Goal: Task Accomplishment & Management: Use online tool/utility

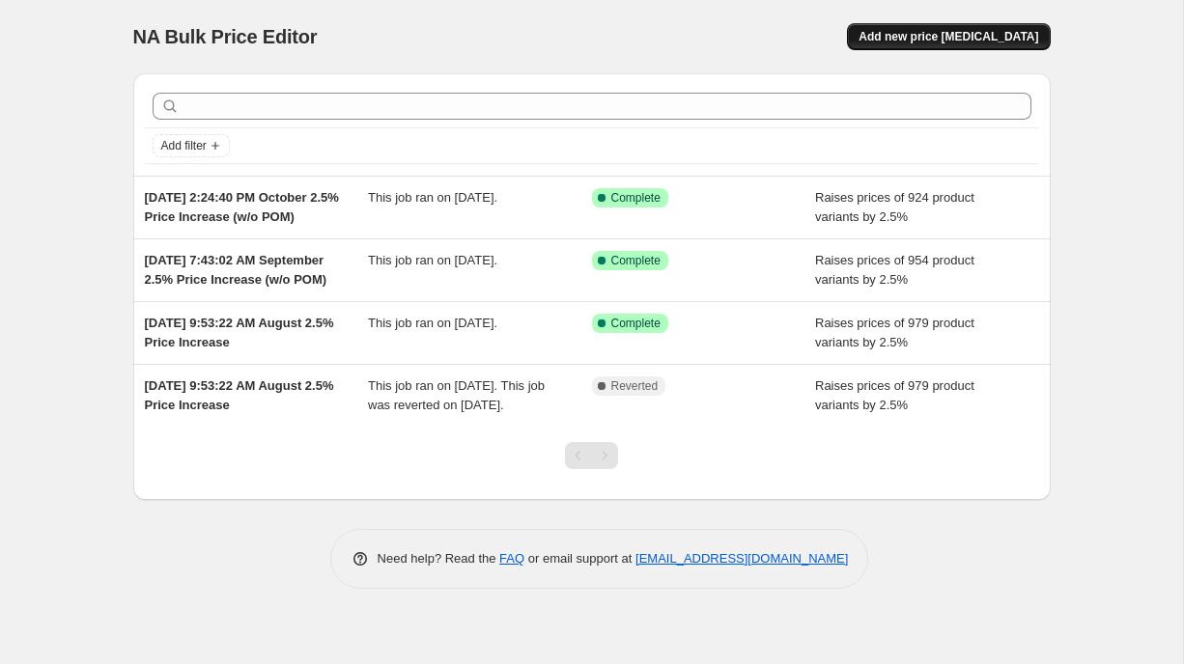
click at [952, 35] on span "Add new price change job" at bounding box center [948, 36] width 180 height 15
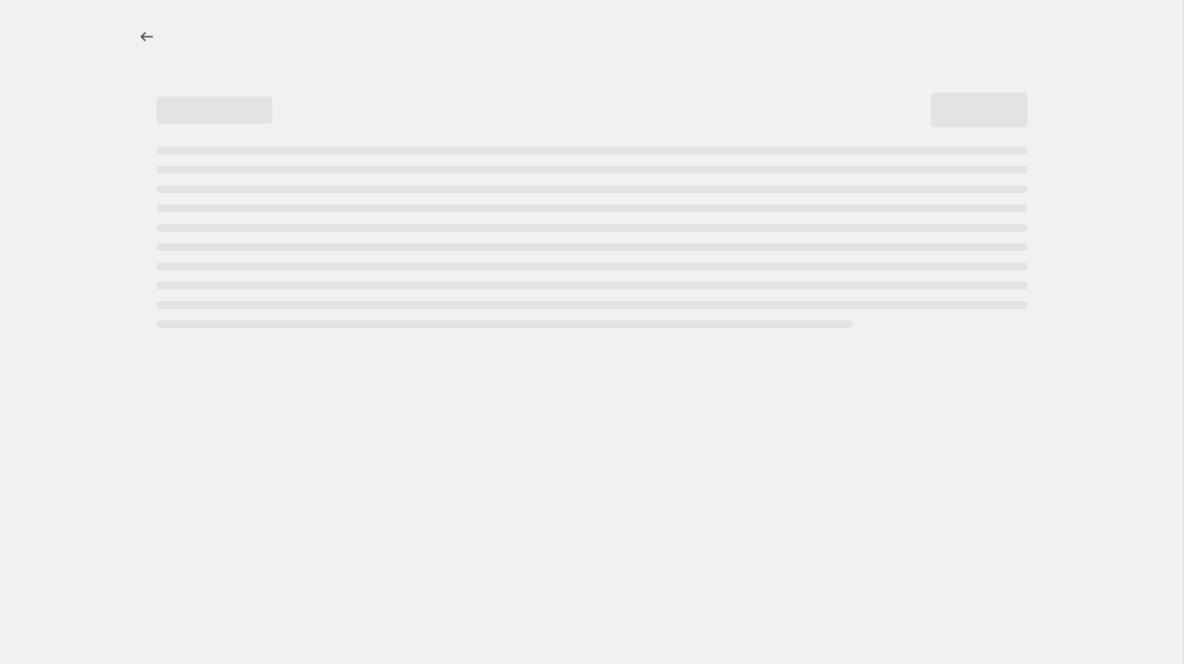
select select "percentage"
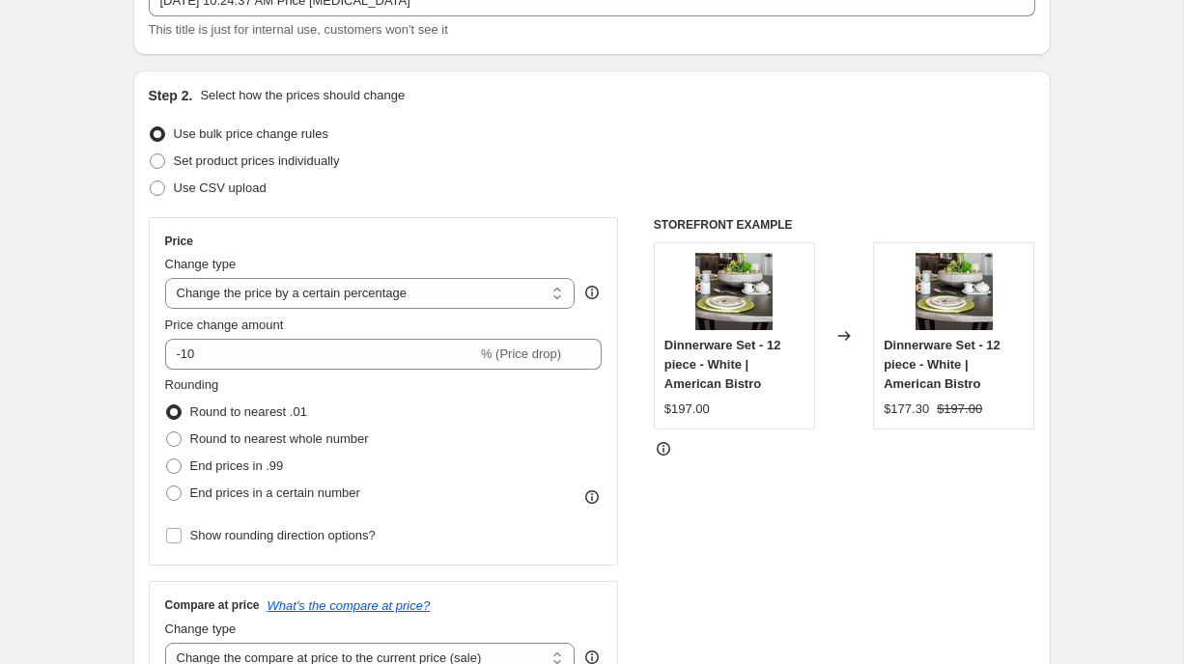
scroll to position [157, 0]
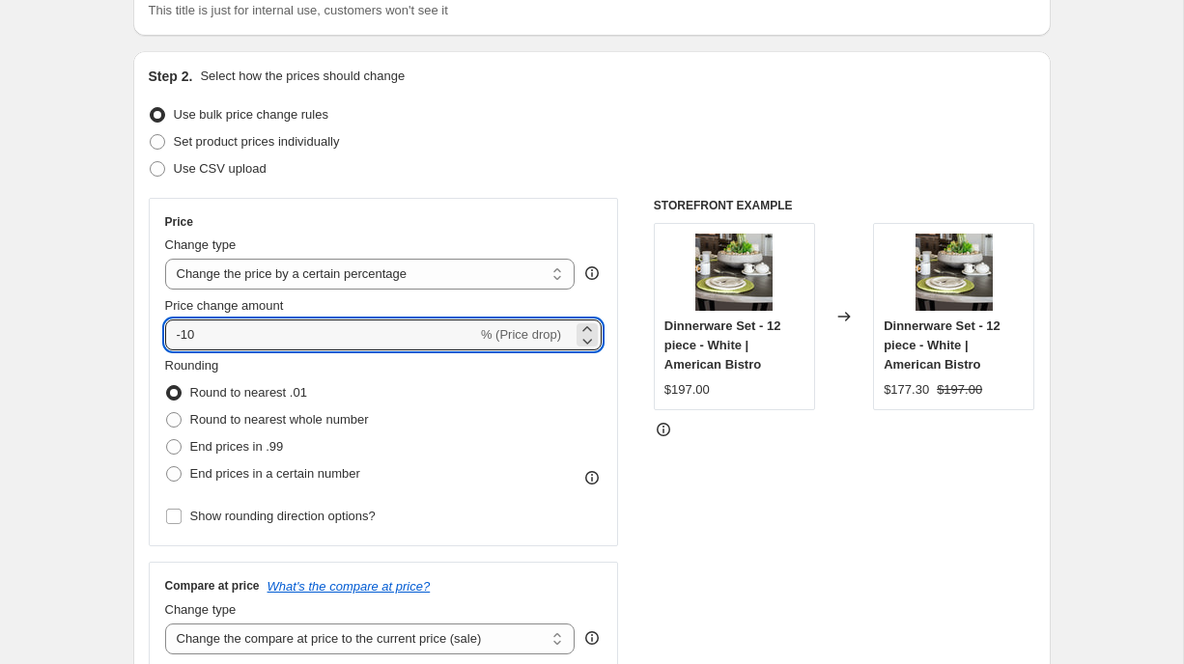
drag, startPoint x: 200, startPoint y: 330, endPoint x: 141, endPoint y: 330, distance: 58.9
click at [141, 330] on div "Step 2. Select how the prices should change Use bulk price change rules Set pro…" at bounding box center [591, 390] width 917 height 678
type input "20"
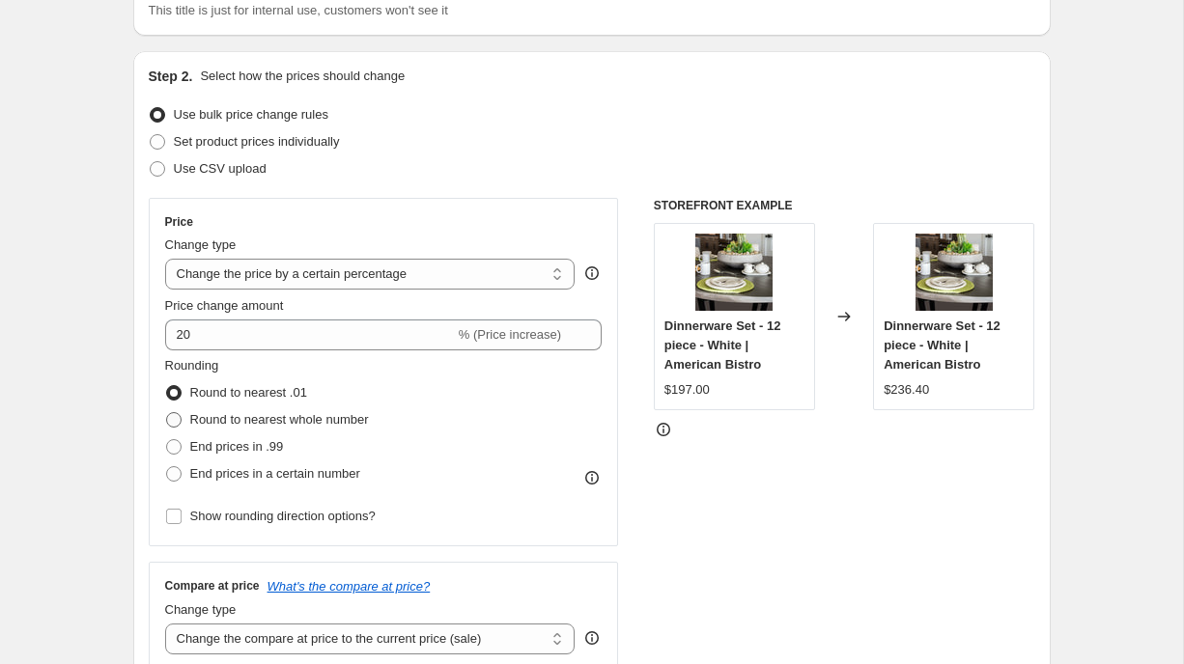
click at [172, 414] on span at bounding box center [173, 419] width 15 height 15
click at [167, 413] on input "Round to nearest whole number" at bounding box center [166, 412] width 1 height 1
radio input "true"
click at [170, 517] on input "Show rounding direction options?" at bounding box center [173, 516] width 15 height 15
checkbox input "true"
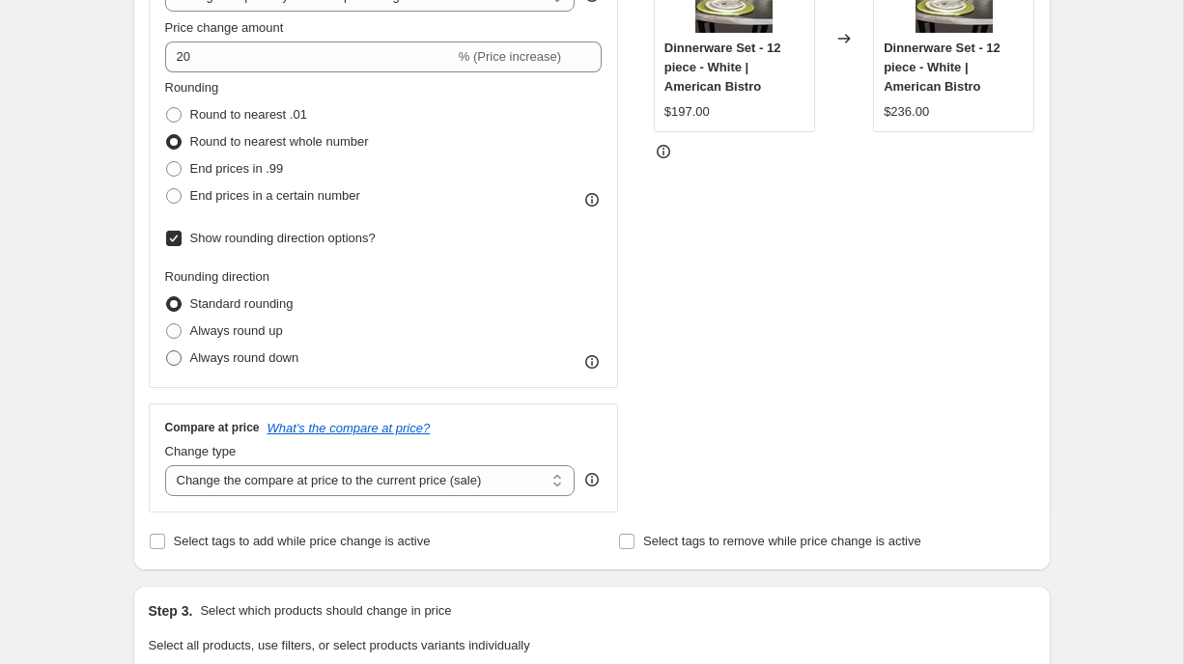
scroll to position [436, 0]
click at [170, 332] on span at bounding box center [173, 329] width 15 height 15
click at [167, 323] on input "Always round up" at bounding box center [166, 322] width 1 height 1
radio input "true"
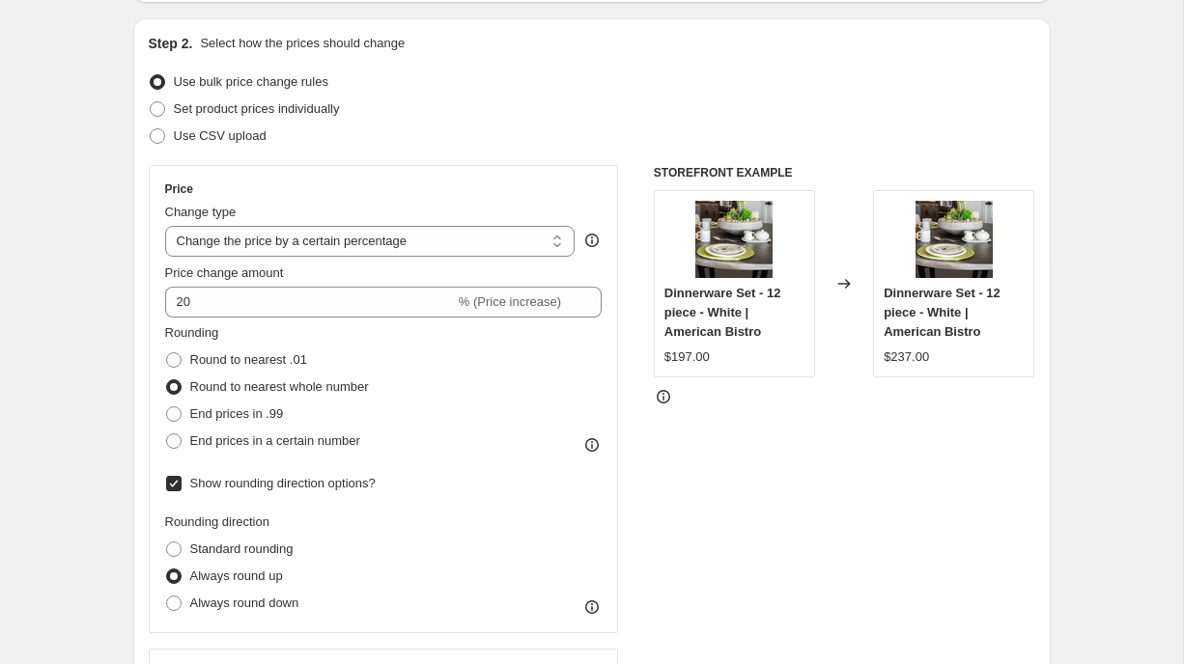
scroll to position [78, 0]
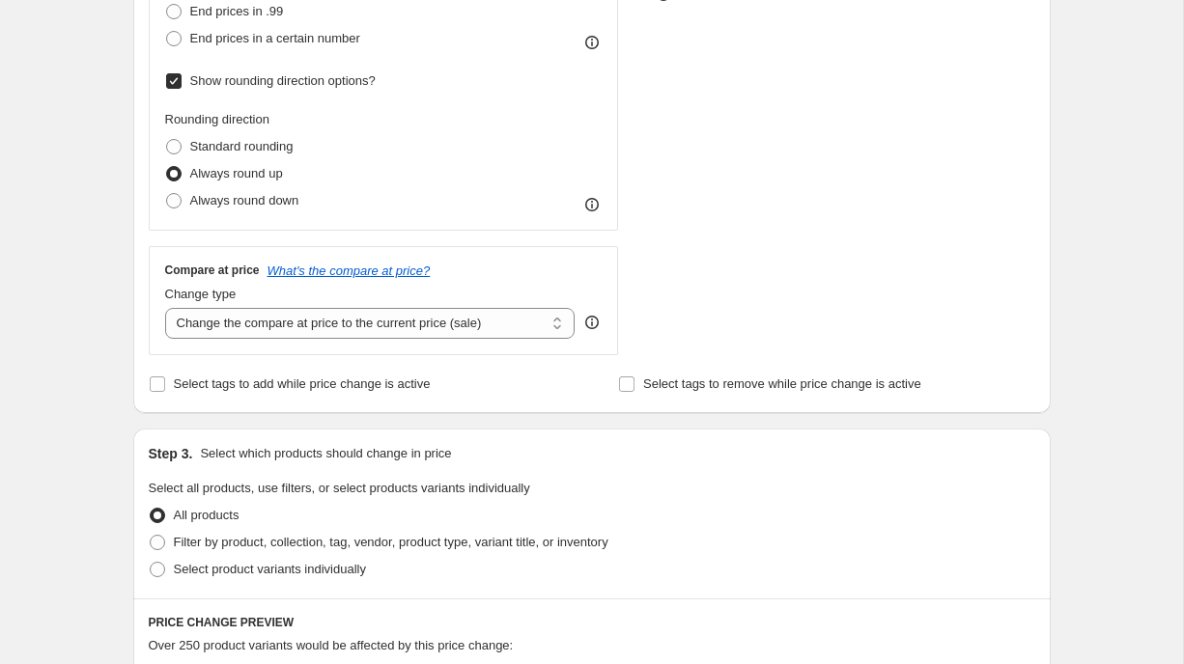
scroll to position [569, 0]
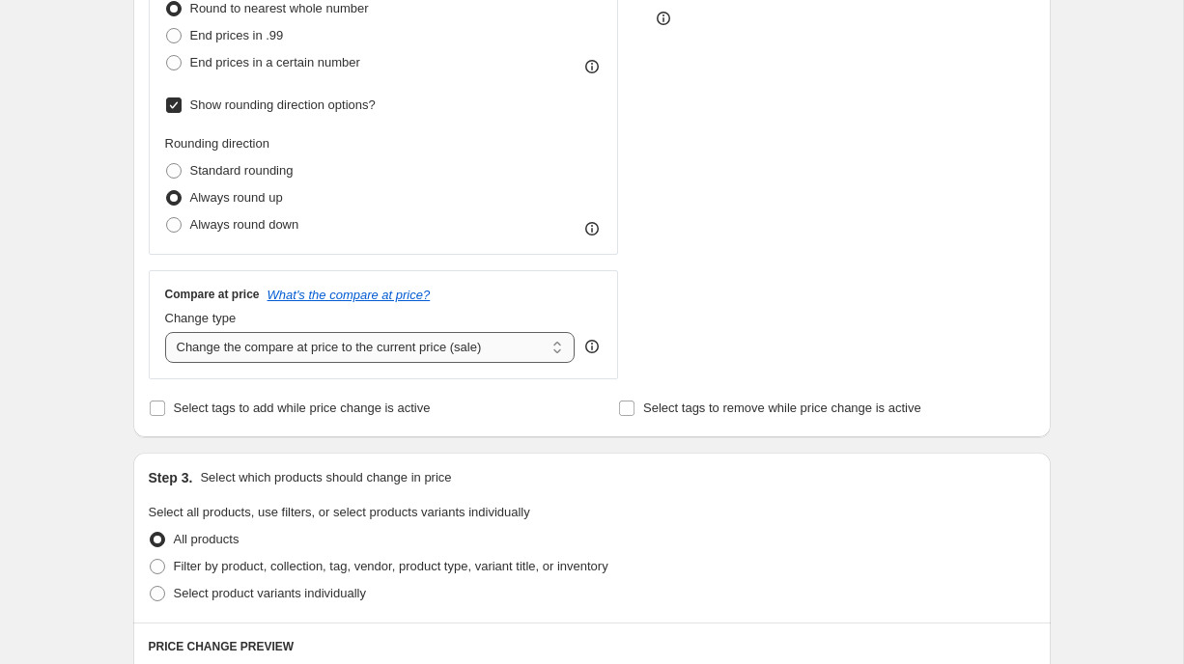
click at [228, 343] on select "Change the compare at price to the current price (sale) Change the compare at p…" at bounding box center [370, 347] width 410 height 31
select select "remove"
click at [165, 332] on select "Change the compare at price to the current price (sale) Change the compare at p…" at bounding box center [370, 347] width 410 height 31
click at [119, 366] on div "Step 1. Optionally give your price change job a title (eg "March 30% off sale o…" at bounding box center [584, 426] width 933 height 1874
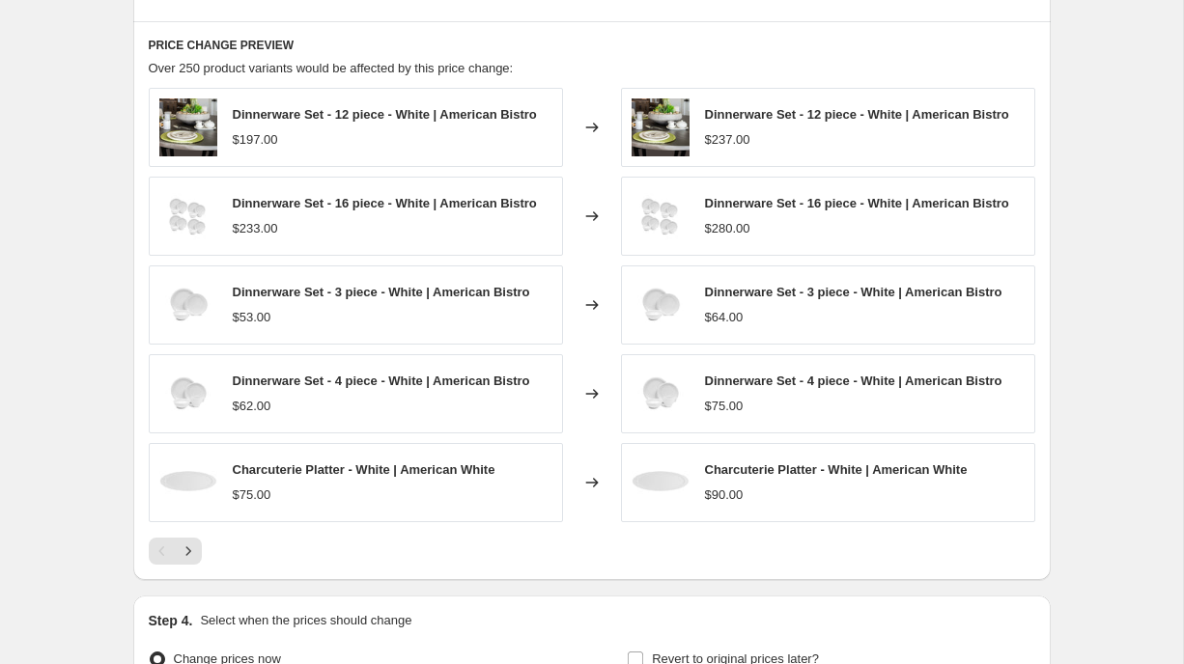
scroll to position [1386, 0]
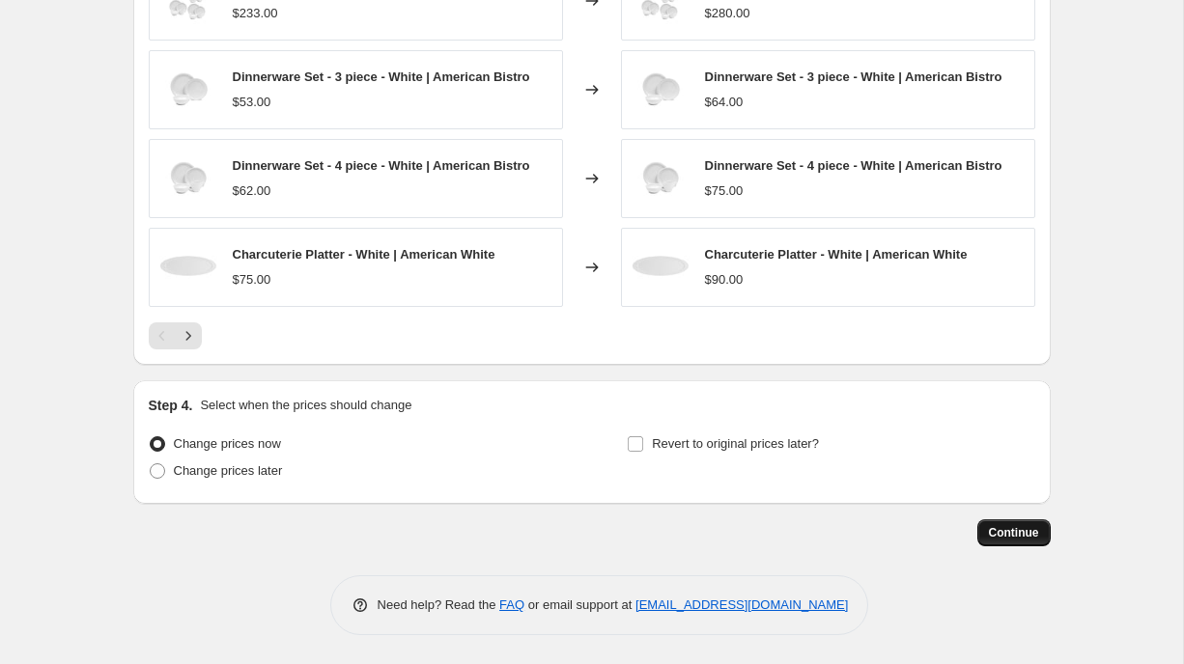
click at [1022, 532] on span "Continue" at bounding box center [1014, 532] width 50 height 15
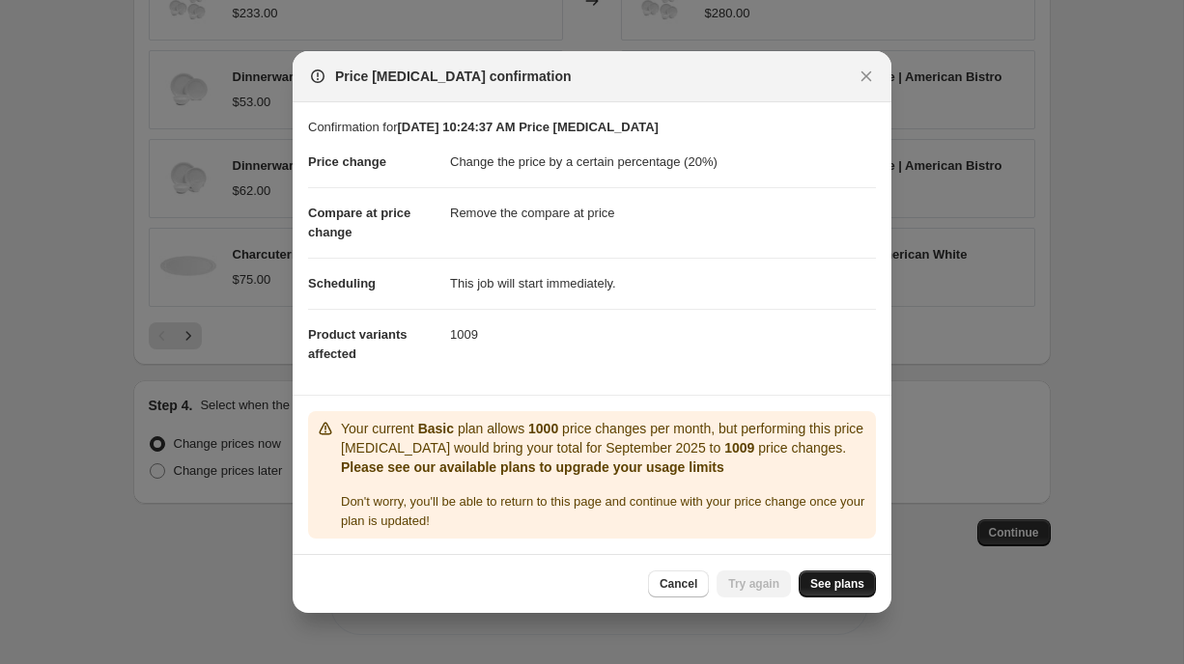
click at [824, 582] on span "See plans" at bounding box center [837, 583] width 54 height 15
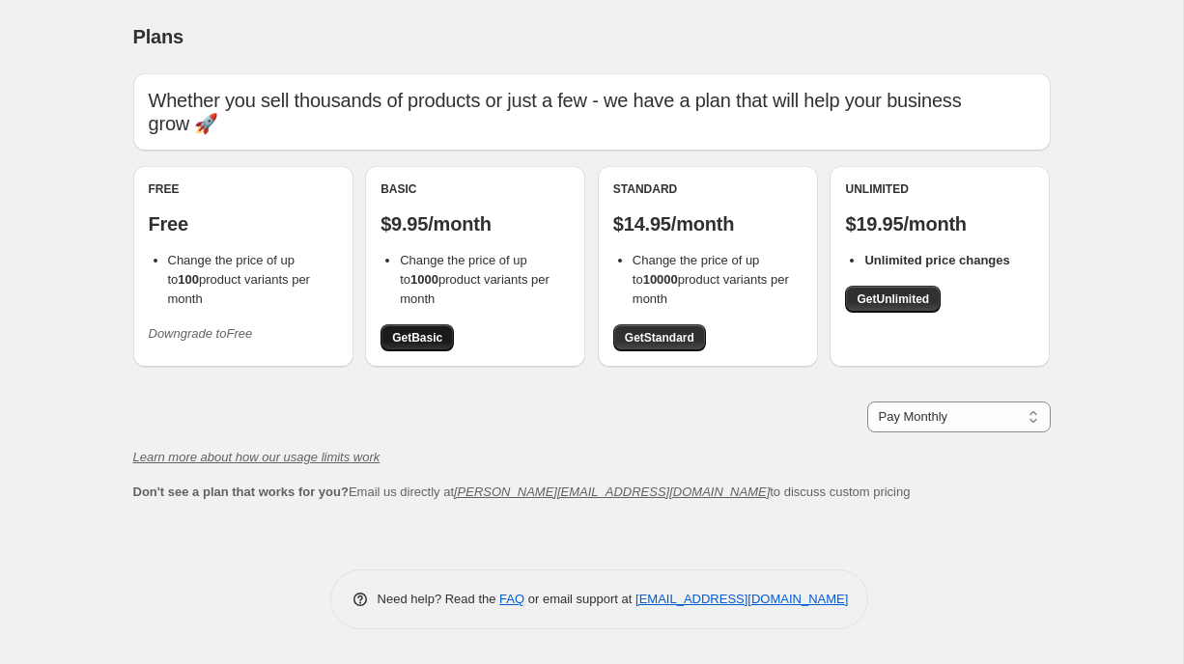
click at [401, 330] on span "Get Basic" at bounding box center [417, 337] width 50 height 15
click at [658, 330] on span "Get Standard" at bounding box center [660, 337] width 70 height 15
click at [652, 324] on link "Get Standard" at bounding box center [659, 337] width 93 height 27
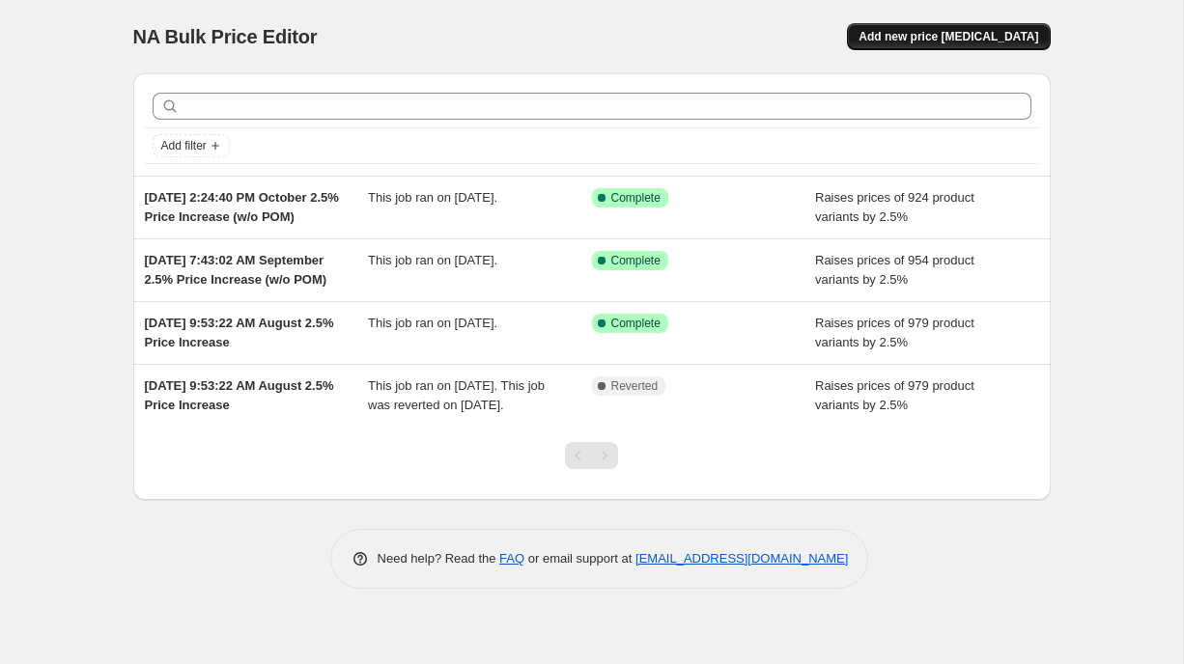
click at [939, 34] on span "Add new price [MEDICAL_DATA]" at bounding box center [948, 36] width 180 height 15
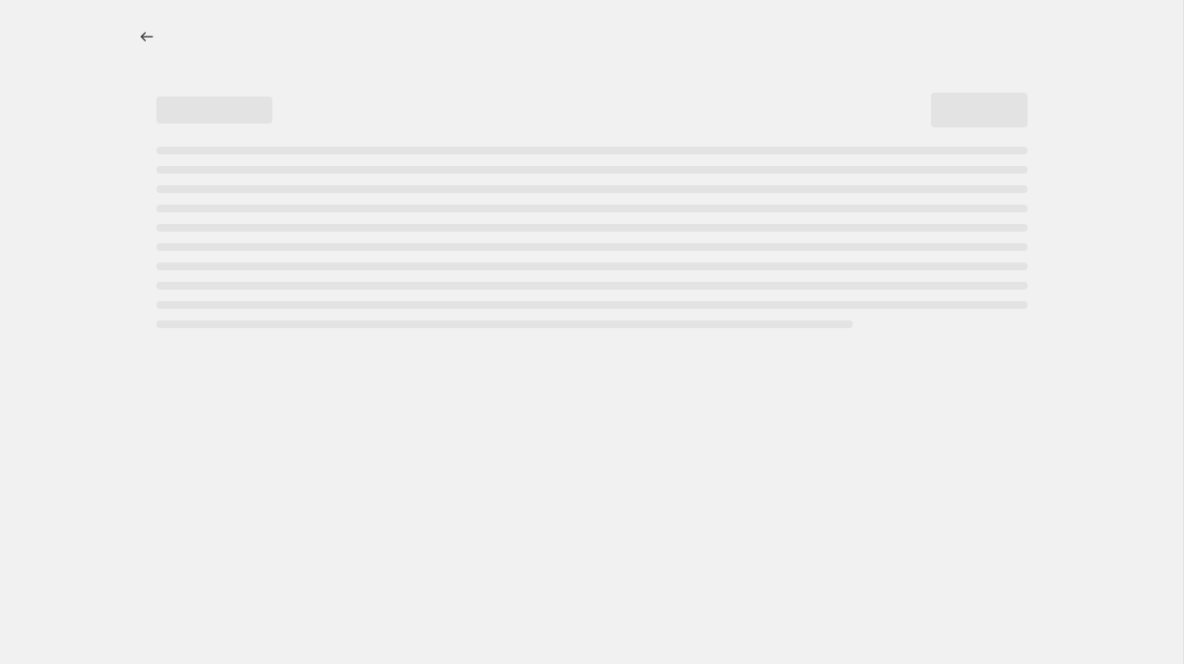
select select "percentage"
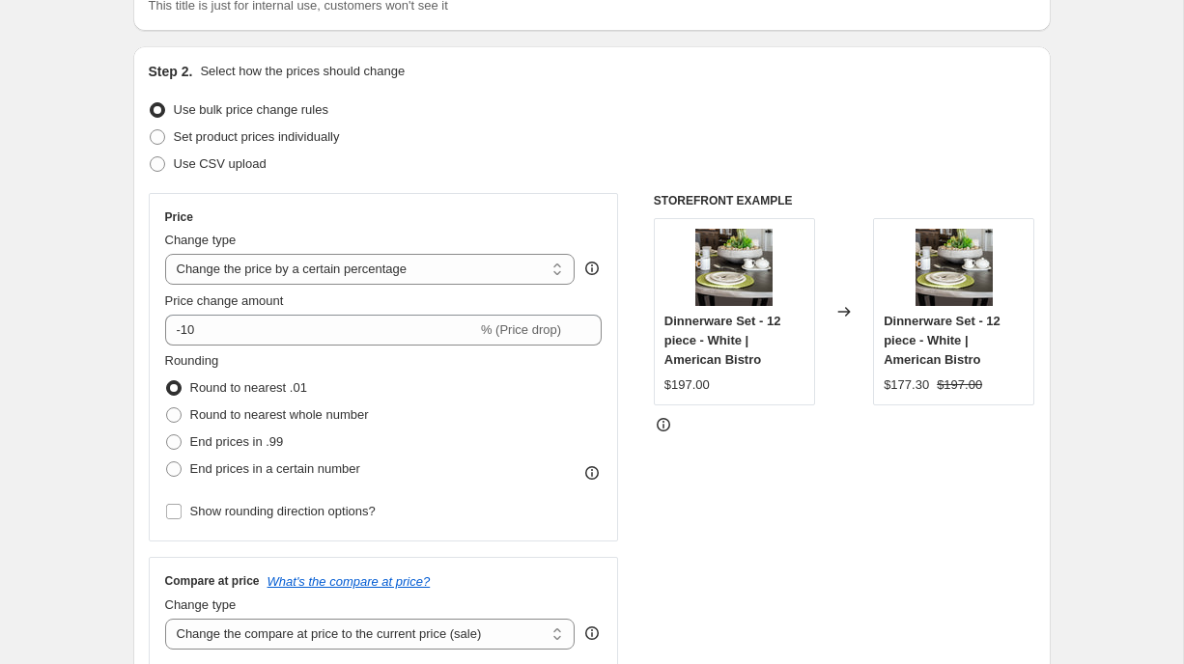
scroll to position [270, 0]
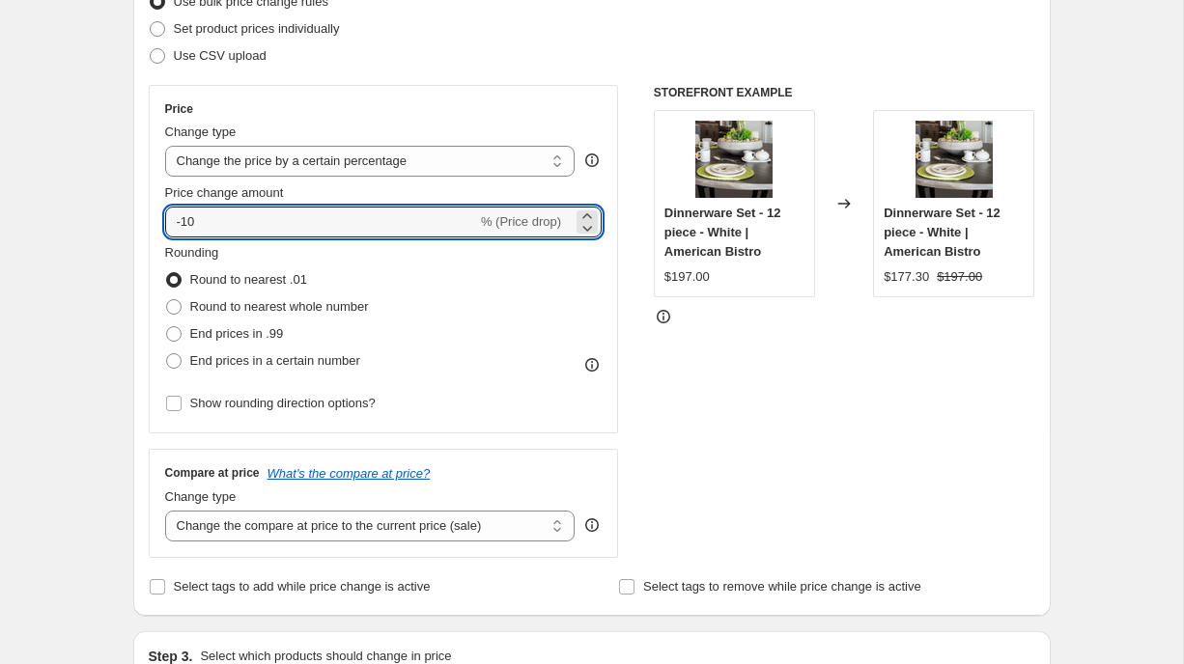
drag, startPoint x: 211, startPoint y: 230, endPoint x: 149, endPoint y: 230, distance: 62.8
click at [149, 230] on div "Price Change type Change the price to a certain amount Change the price by a ce…" at bounding box center [384, 259] width 470 height 349
type input "20"
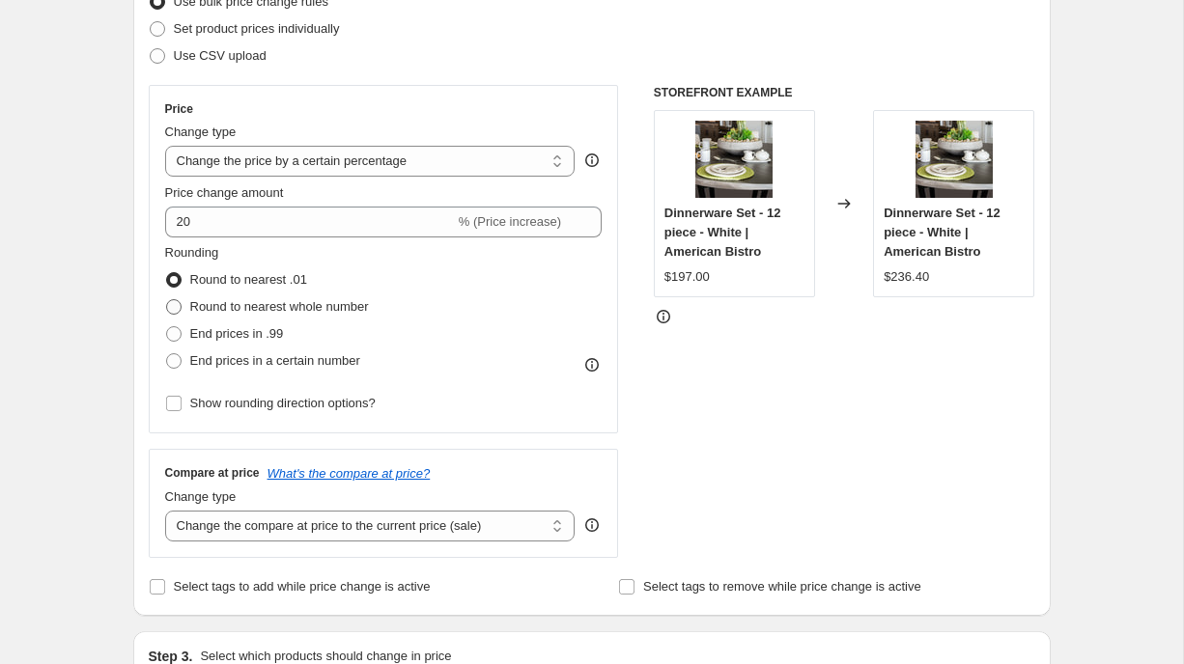
click at [169, 307] on span at bounding box center [173, 306] width 15 height 15
click at [167, 300] on input "Round to nearest whole number" at bounding box center [166, 299] width 1 height 1
radio input "true"
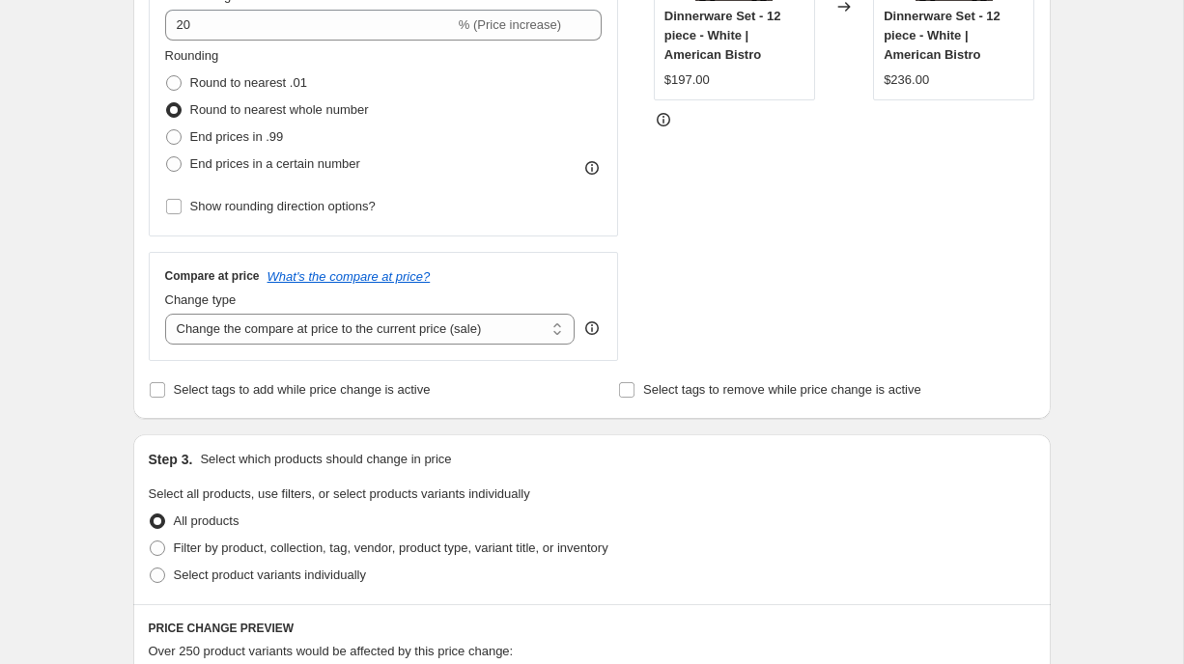
scroll to position [471, 0]
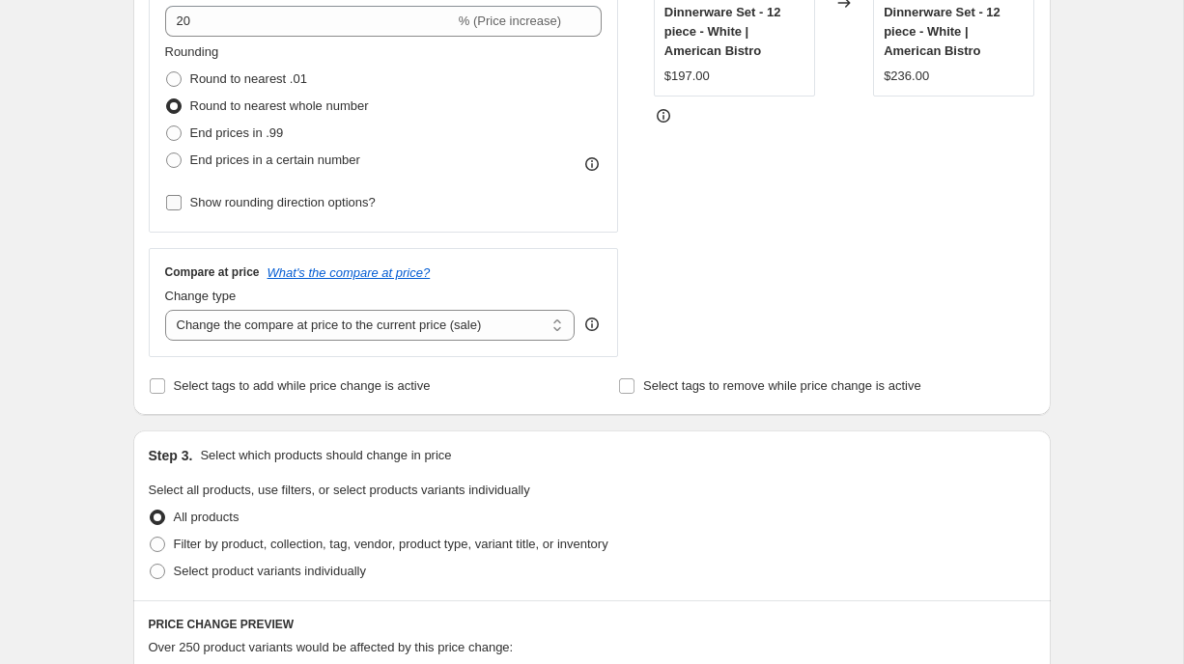
click at [178, 205] on input "Show rounding direction options?" at bounding box center [173, 202] width 15 height 15
checkbox input "true"
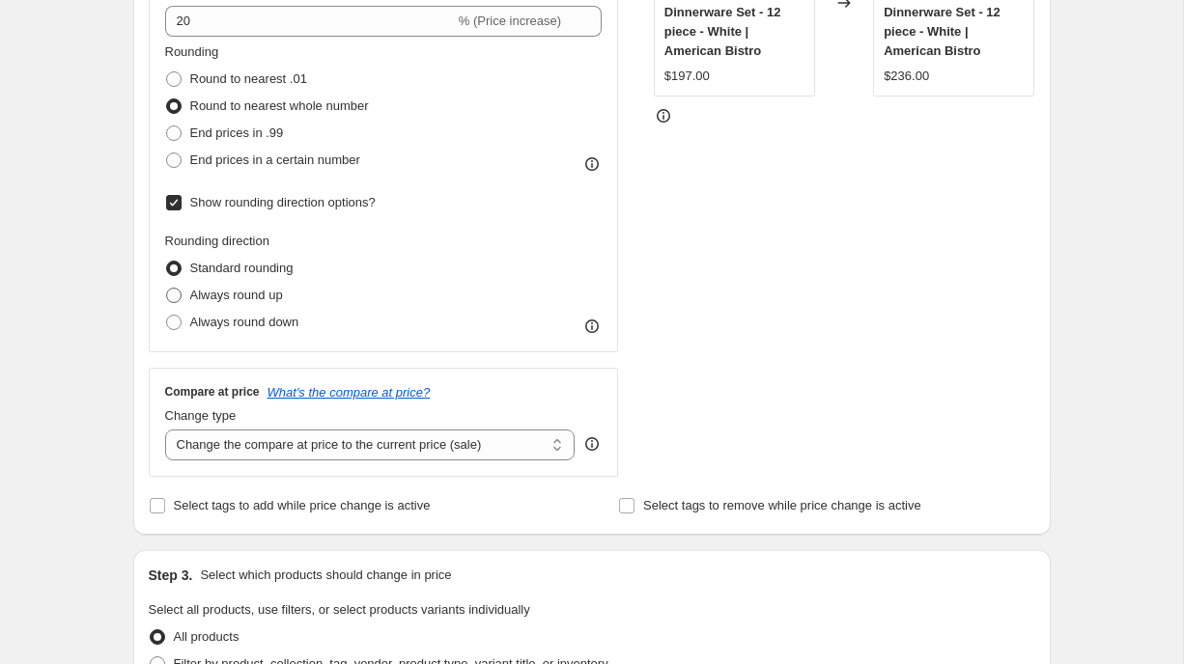
click at [178, 302] on span at bounding box center [173, 295] width 15 height 15
click at [167, 289] on input "Always round up" at bounding box center [166, 288] width 1 height 1
radio input "true"
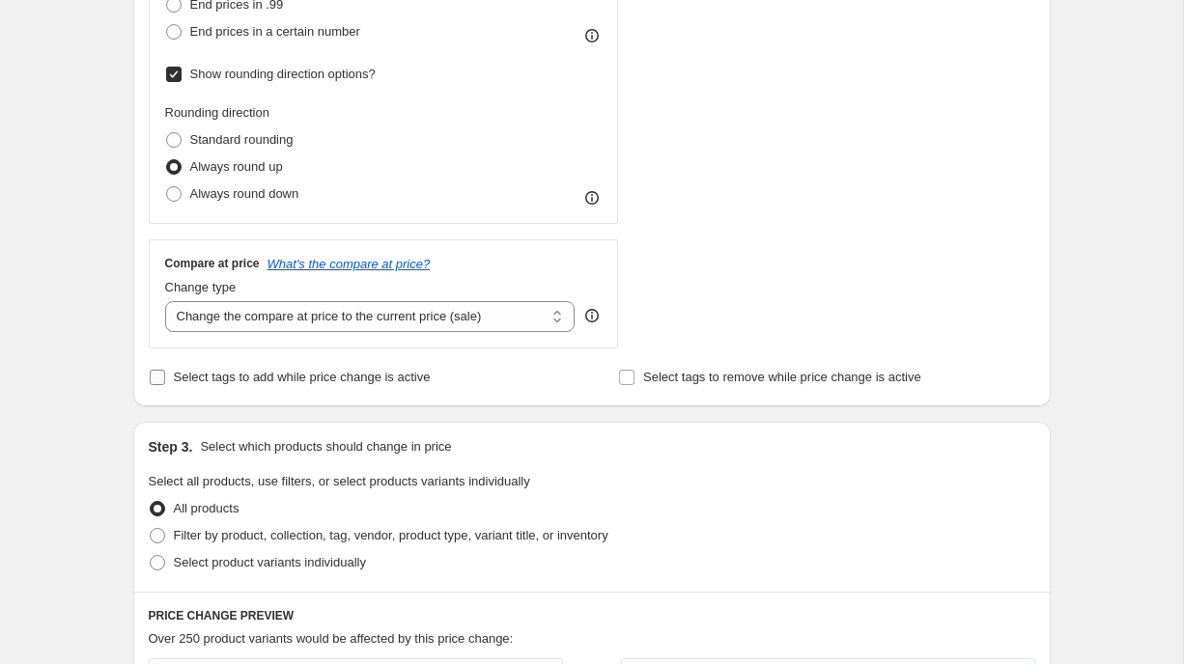
scroll to position [627, 0]
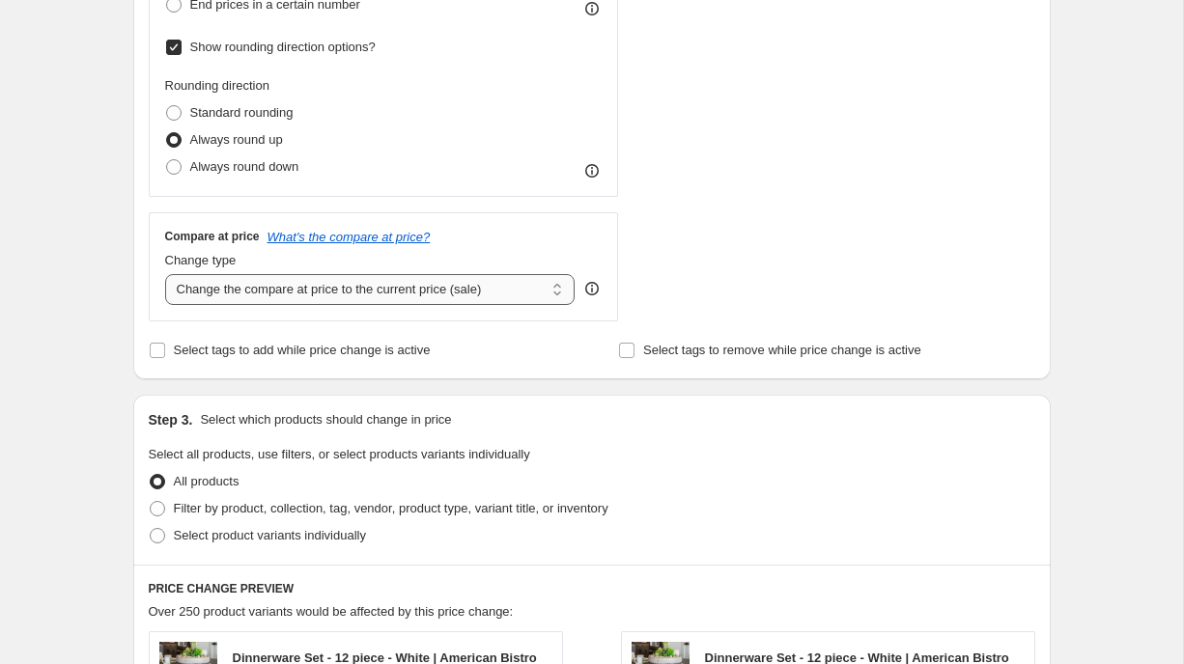
click at [193, 296] on select "Change the compare at price to the current price (sale) Change the compare at p…" at bounding box center [370, 289] width 410 height 31
select select "remove"
click at [165, 274] on select "Change the compare at price to the current price (sale) Change the compare at p…" at bounding box center [370, 289] width 410 height 31
click at [79, 405] on div "Create new price change job. This page is ready Create new price change job Dra…" at bounding box center [591, 398] width 1183 height 2050
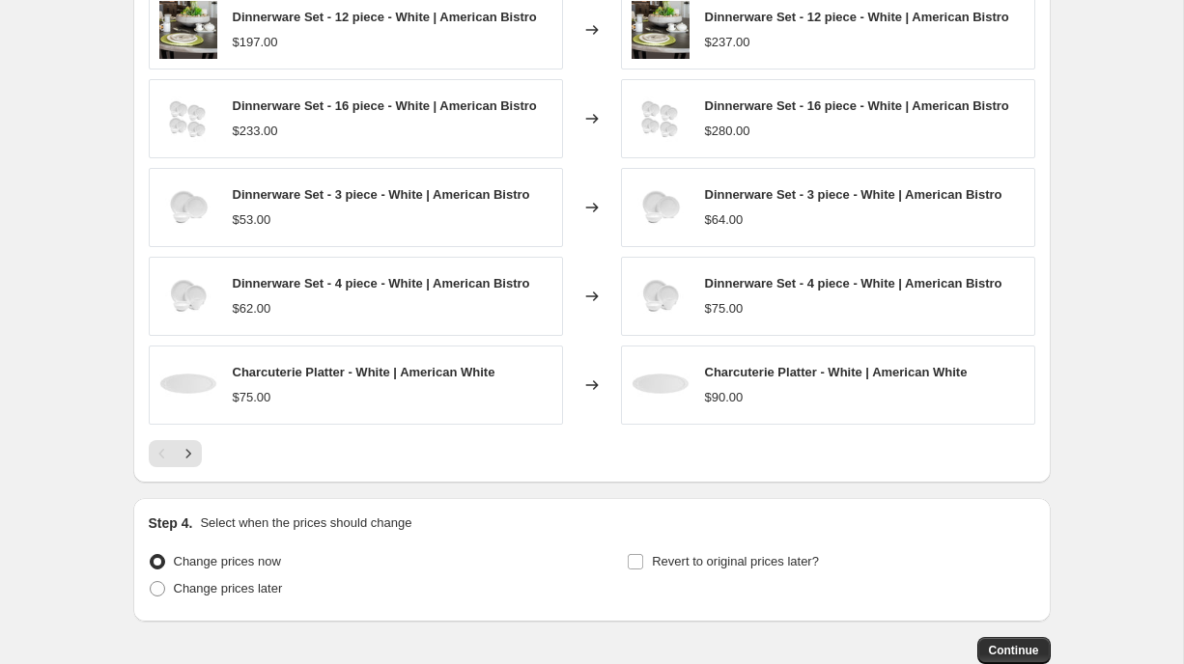
scroll to position [1386, 0]
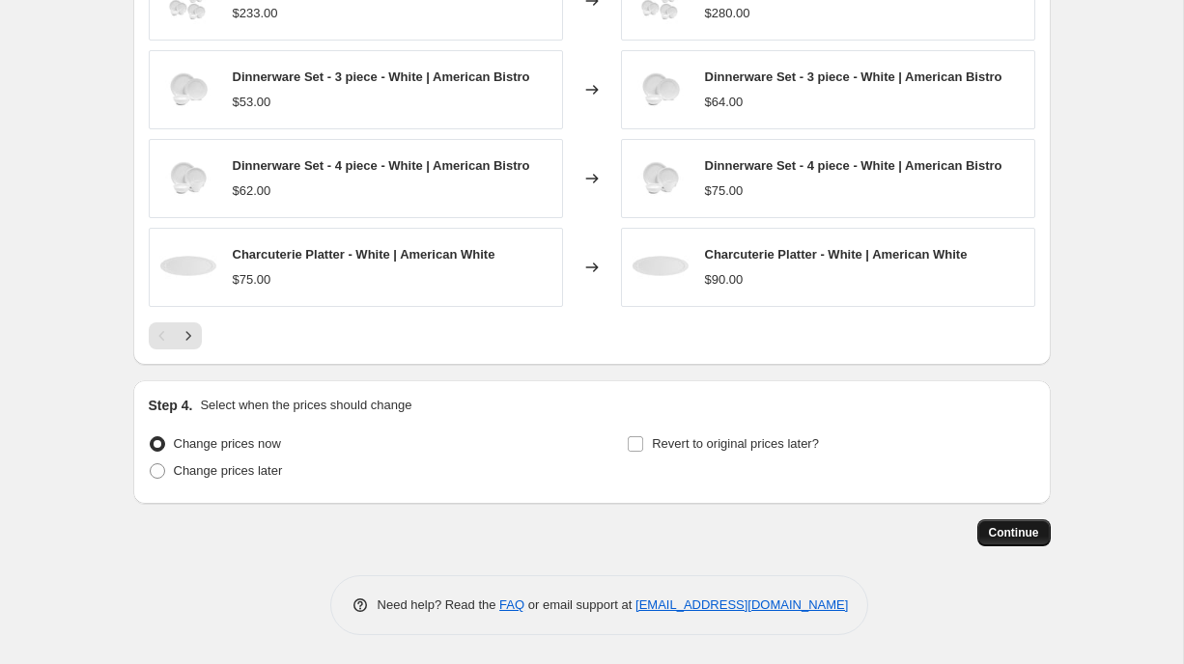
click at [1003, 533] on span "Continue" at bounding box center [1014, 532] width 50 height 15
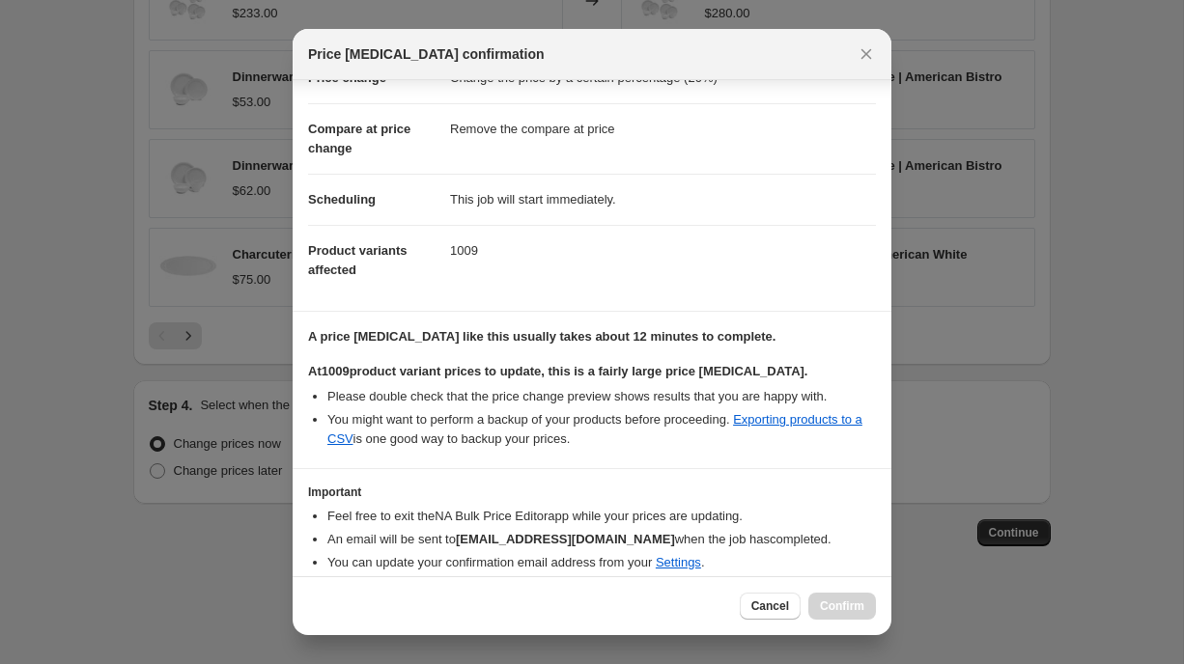
scroll to position [136, 0]
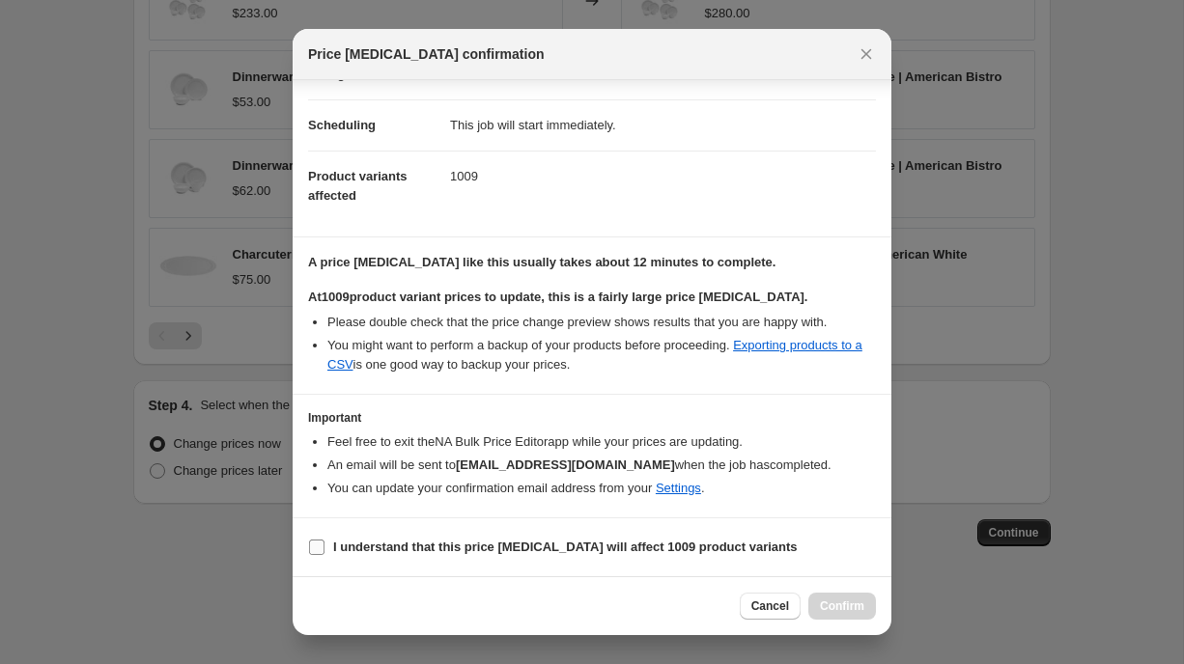
click at [317, 547] on input "I understand that this price change job will affect 1009 product variants" at bounding box center [316, 547] width 15 height 15
checkbox input "true"
click at [846, 597] on button "Confirm" at bounding box center [842, 606] width 68 height 27
